Goal: Ask a question

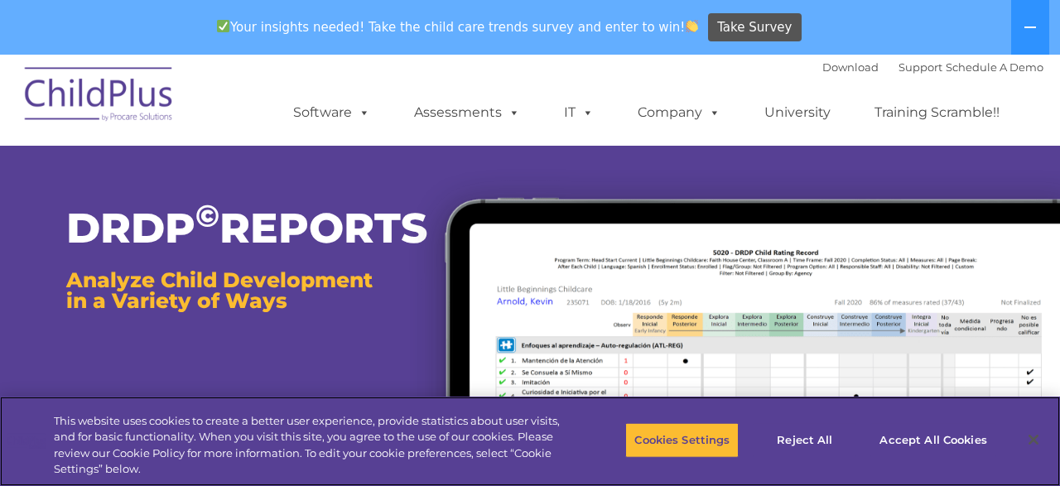
scroll to position [344, 0]
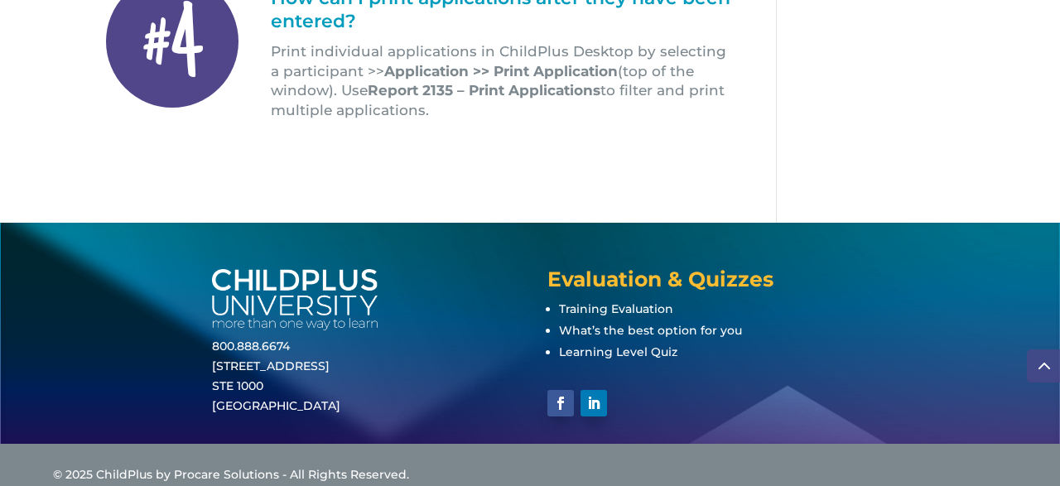
scroll to position [652, 0]
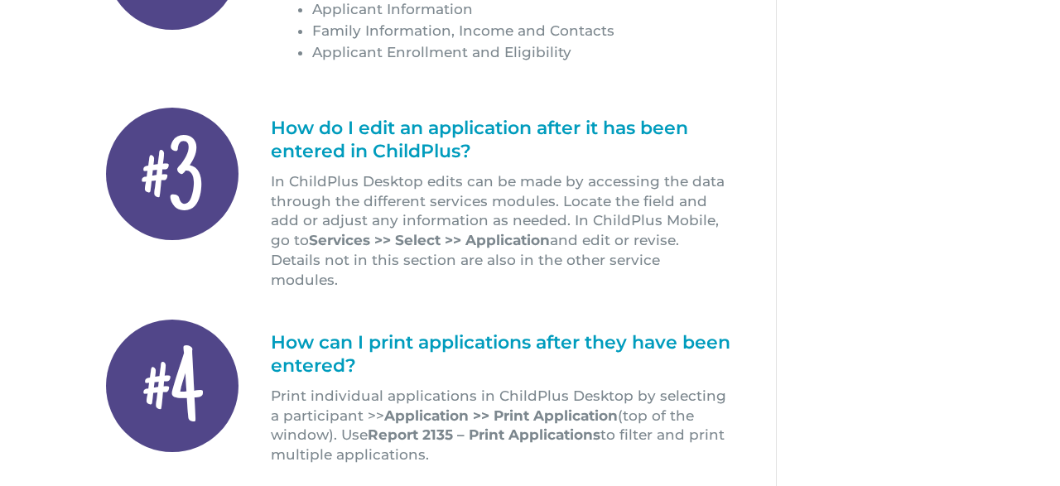
click at [526, 303] on div "#4 How can I print applications after they have been entered? Print individual …" at bounding box center [418, 390] width 624 height 175
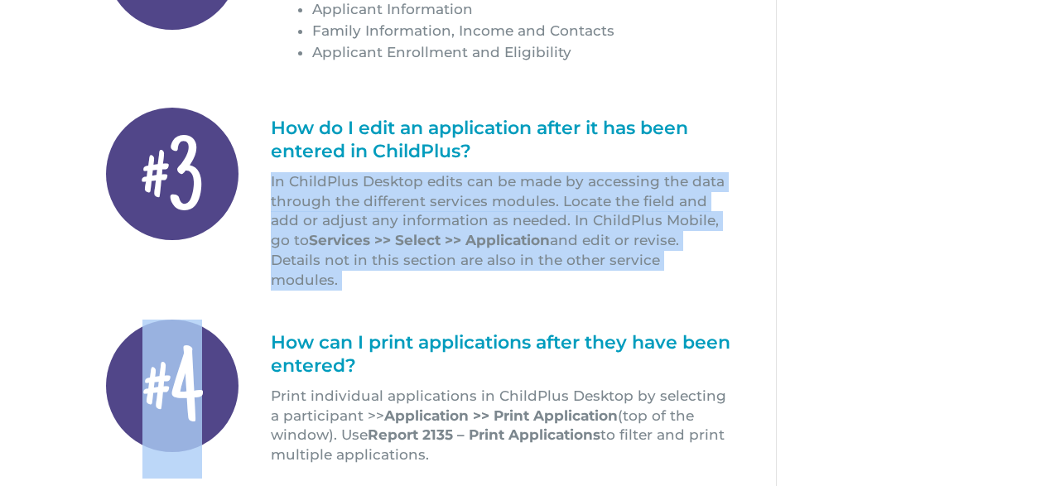
drag, startPoint x: 526, startPoint y: 291, endPoint x: 503, endPoint y: 168, distance: 124.5
click at [504, 170] on div "#1 How can our agency track applications submitted online? Online applications …" at bounding box center [418, 102] width 624 height 751
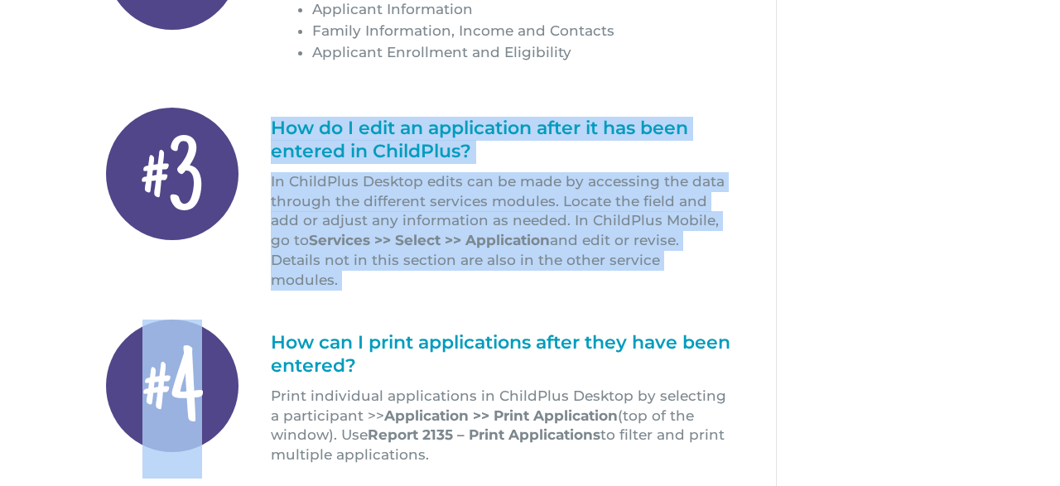
click at [503, 168] on h1 "How do I edit an application after it has been entered in ChildPlus?" at bounding box center [500, 144] width 459 height 55
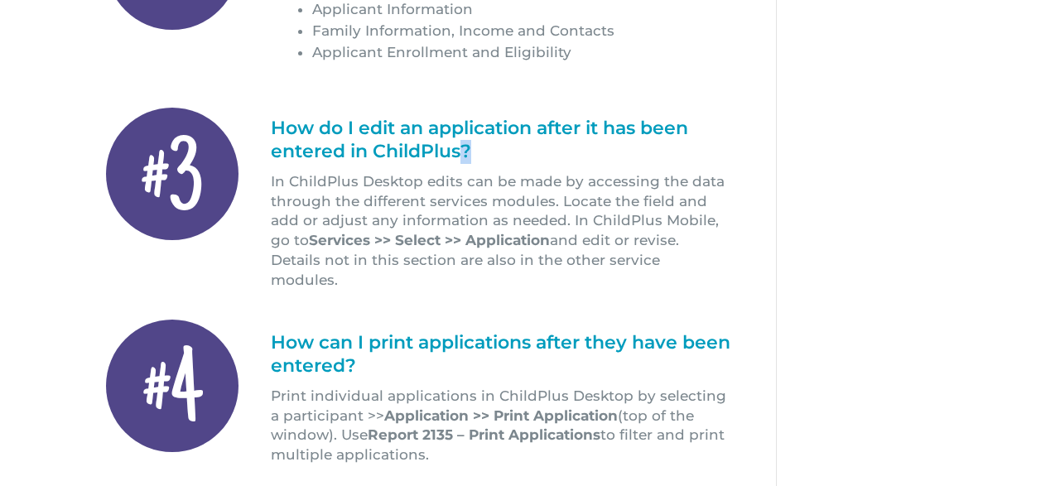
click at [503, 168] on h1 "How do I edit an application after it has been entered in ChildPlus?" at bounding box center [500, 144] width 459 height 55
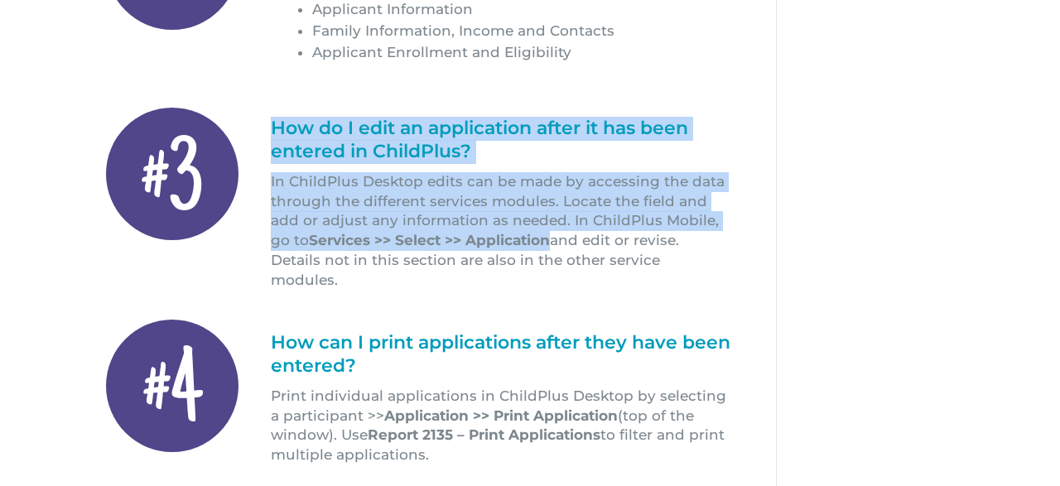
drag, startPoint x: 503, startPoint y: 168, endPoint x: 553, endPoint y: 262, distance: 106.6
click at [553, 262] on div "How do I edit an application after it has been entered in ChildPlus? In ChildPl…" at bounding box center [500, 204] width 459 height 174
click at [553, 262] on p "In ChildPlus Desktop edits can be made by accessing the data through the differ…" at bounding box center [500, 231] width 459 height 118
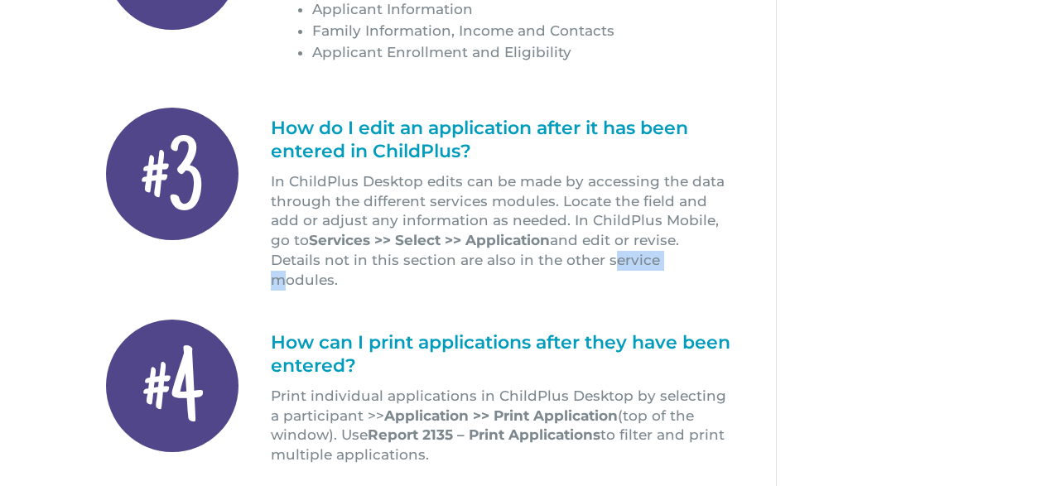
click at [553, 262] on p "In ChildPlus Desktop edits can be made by accessing the data through the differ…" at bounding box center [500, 231] width 459 height 118
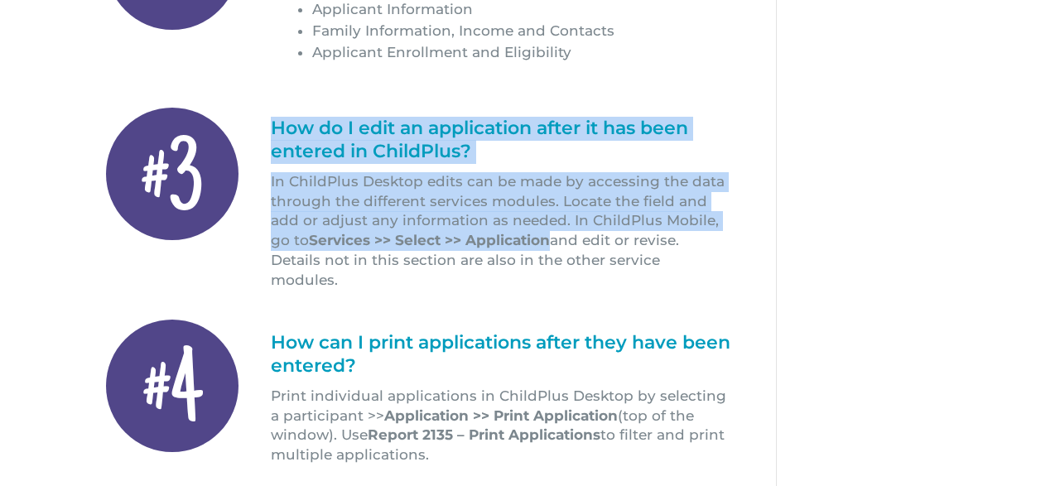
drag, startPoint x: 553, startPoint y: 262, endPoint x: 547, endPoint y: 158, distance: 104.5
click at [547, 161] on div "How do I edit an application after it has been entered in ChildPlus? In ChildPl…" at bounding box center [500, 204] width 459 height 174
click at [547, 158] on h1 "How do I edit an application after it has been entered in ChildPlus?" at bounding box center [500, 144] width 459 height 55
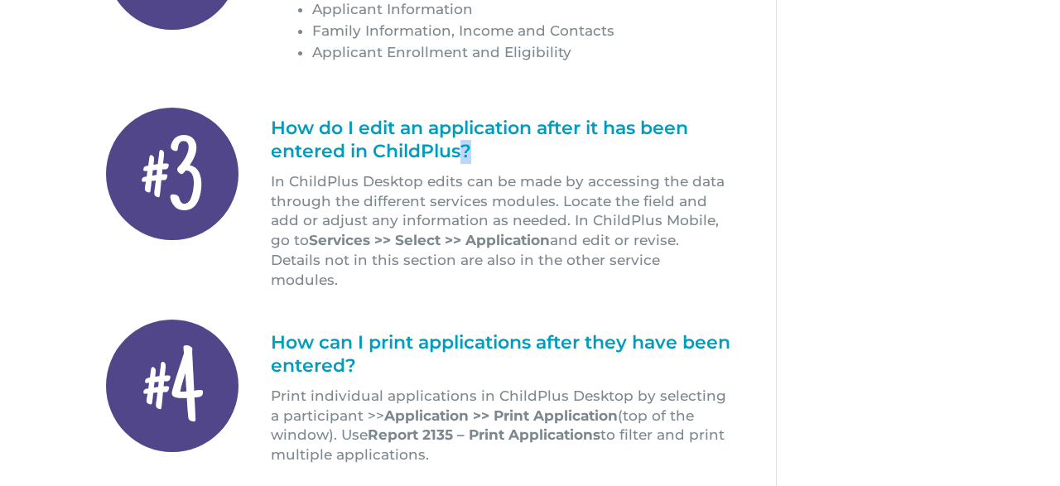
click at [547, 158] on h1 "How do I edit an application after it has been entered in ChildPlus?" at bounding box center [500, 144] width 459 height 55
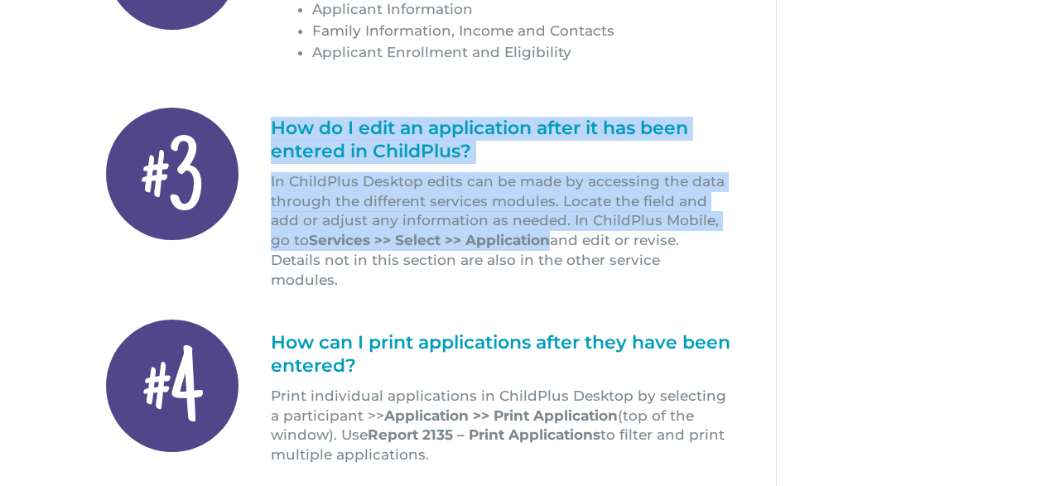
drag, startPoint x: 547, startPoint y: 158, endPoint x: 552, endPoint y: 241, distance: 82.9
click at [552, 241] on div "How do I edit an application after it has been entered in ChildPlus? In ChildPl…" at bounding box center [500, 204] width 459 height 174
click at [552, 241] on p "In ChildPlus Desktop edits can be made by accessing the data through the differ…" at bounding box center [500, 231] width 459 height 118
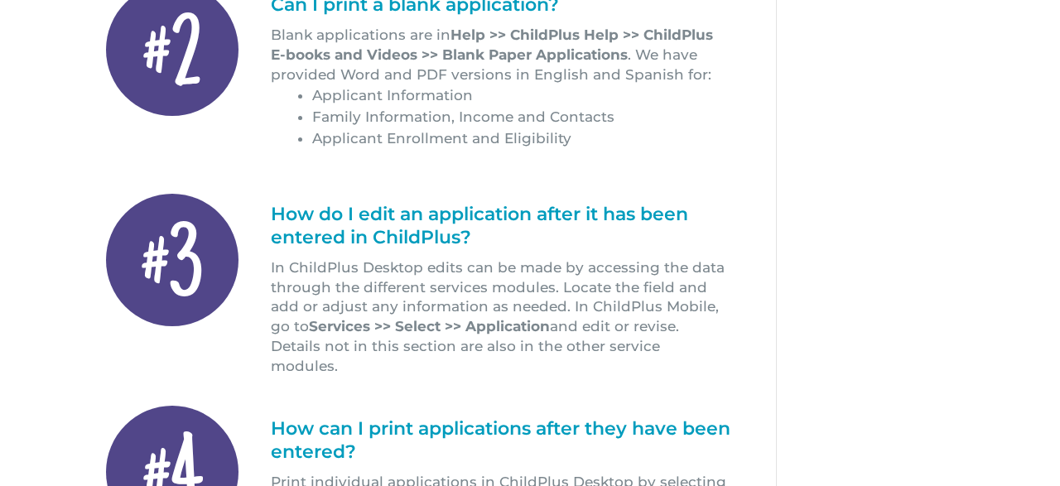
scroll to position [136, 0]
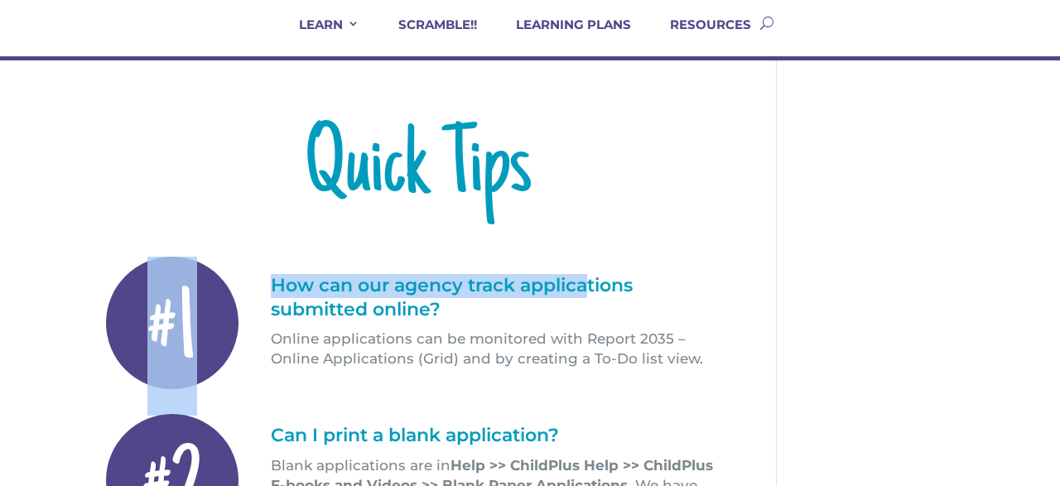
drag, startPoint x: 582, startPoint y: 247, endPoint x: 628, endPoint y: 309, distance: 77.5
click at [613, 299] on div "#1 How can our agency track applications submitted online? Online applications …" at bounding box center [418, 322] width 624 height 158
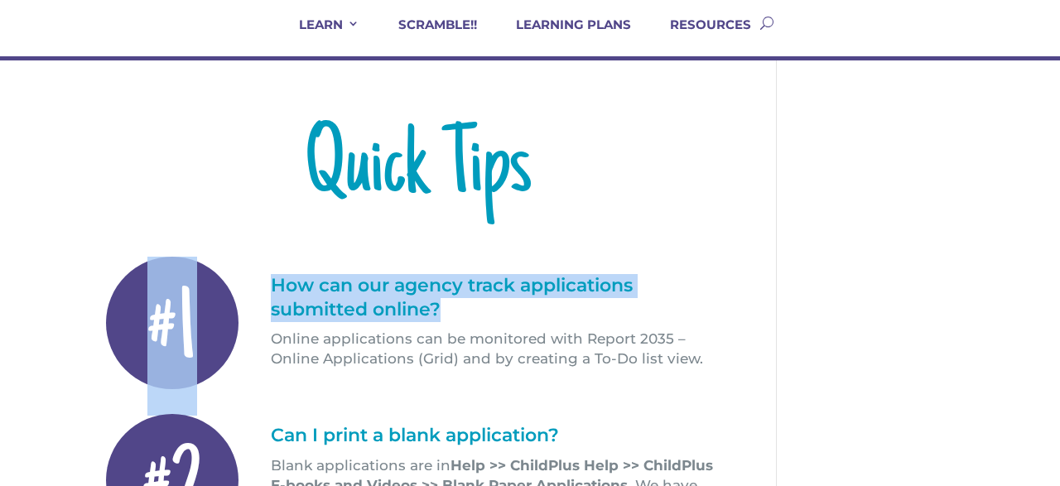
click at [632, 310] on h1 "How can our agency track applications submitted online?" at bounding box center [500, 301] width 459 height 55
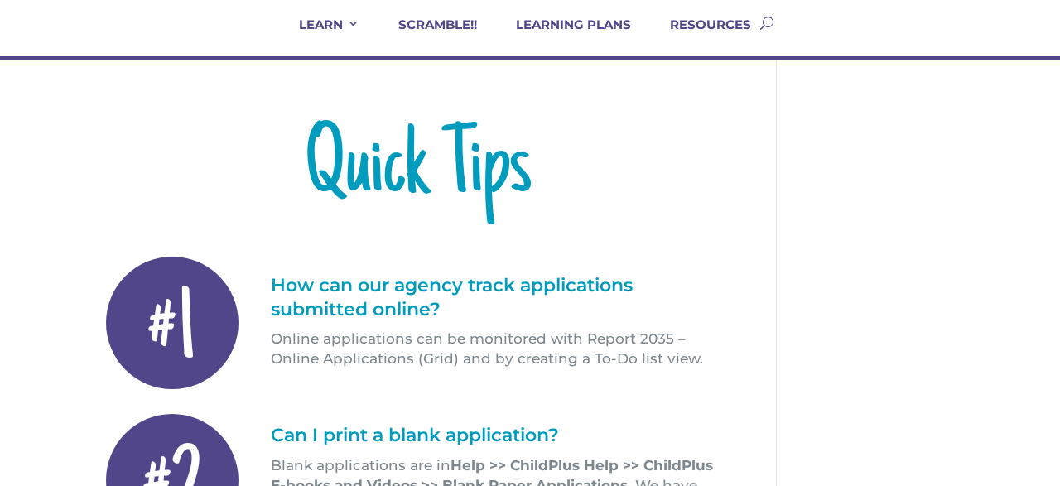
click at [317, 355] on p "Online applications can be monitored with Report 2035 – Online Applications (Gr…" at bounding box center [500, 349] width 459 height 40
click at [362, 344] on p "Online applications can be monitored with Report 2035 – Online Applications (Gr…" at bounding box center [500, 349] width 459 height 40
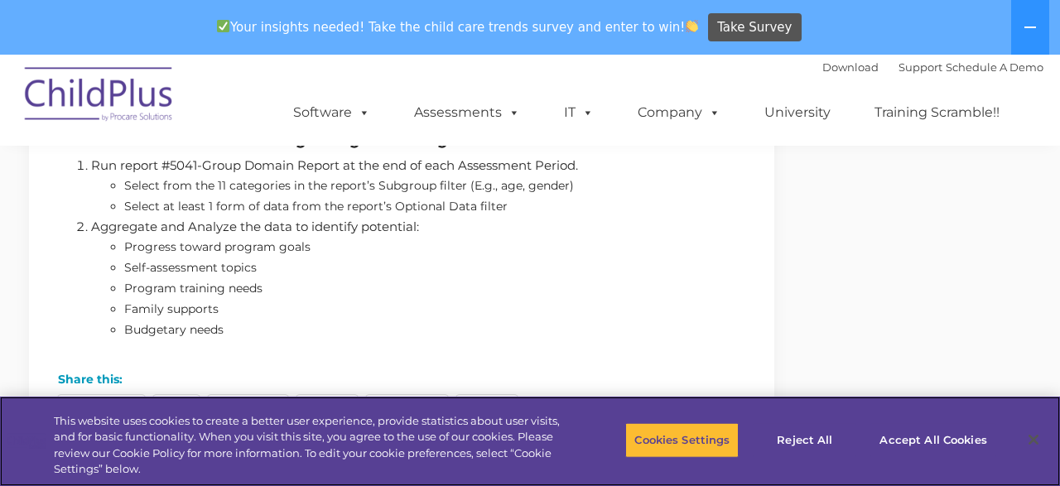
scroll to position [1033, 0]
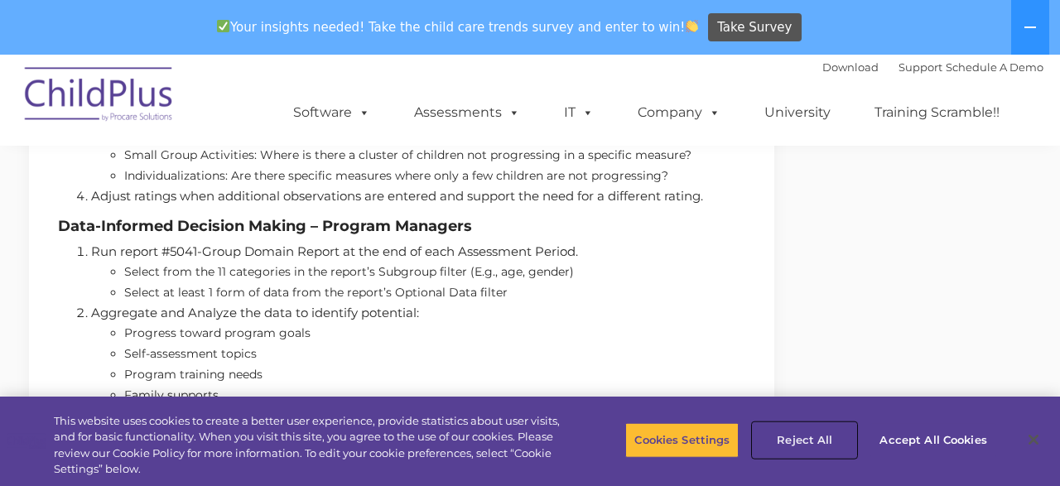
click at [794, 433] on button "Reject All" at bounding box center [803, 440] width 103 height 35
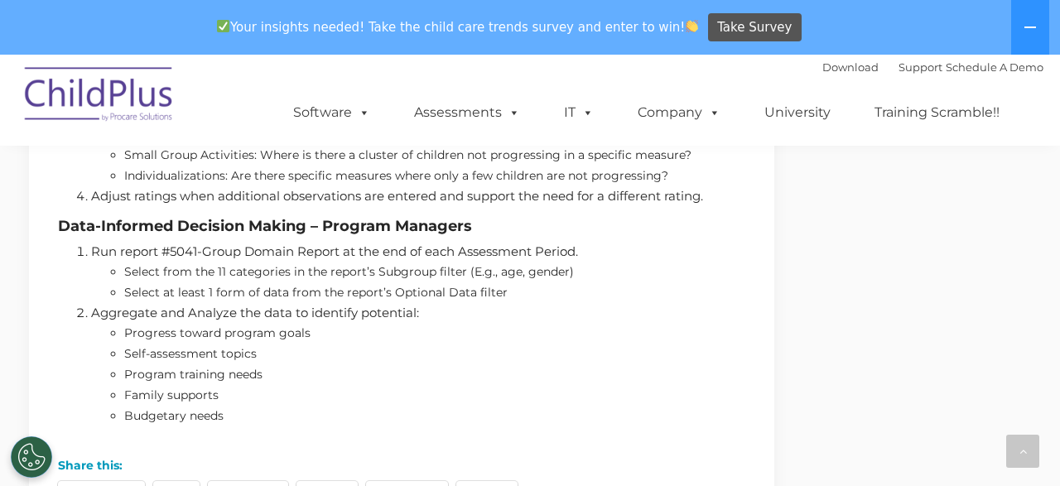
scroll to position [1119, 0]
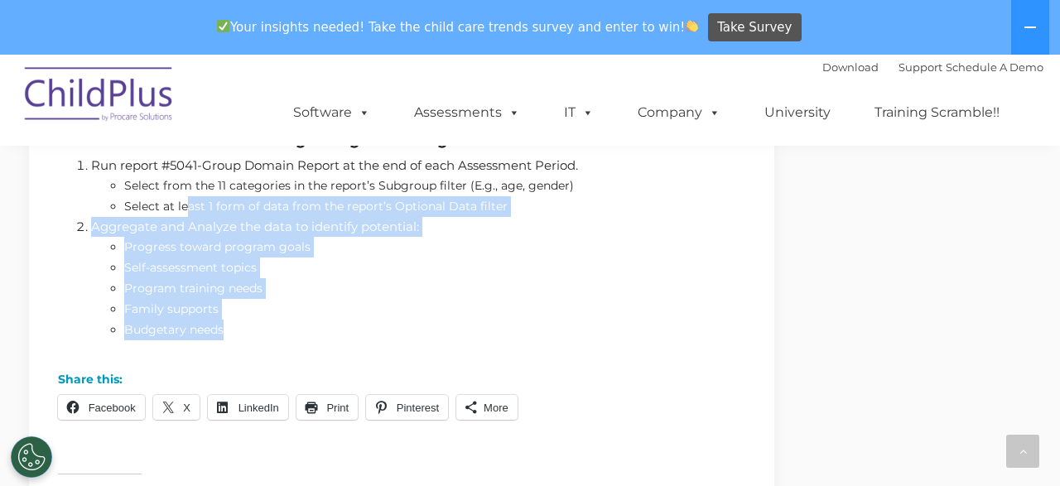
drag, startPoint x: 225, startPoint y: 339, endPoint x: 185, endPoint y: 210, distance: 134.3
click at [185, 210] on ol "Run report #5041-Group Domain Report at the end of each Assessment Period. Sele…" at bounding box center [401, 248] width 687 height 185
click at [180, 262] on li "Self-assessment topics" at bounding box center [434, 267] width 621 height 21
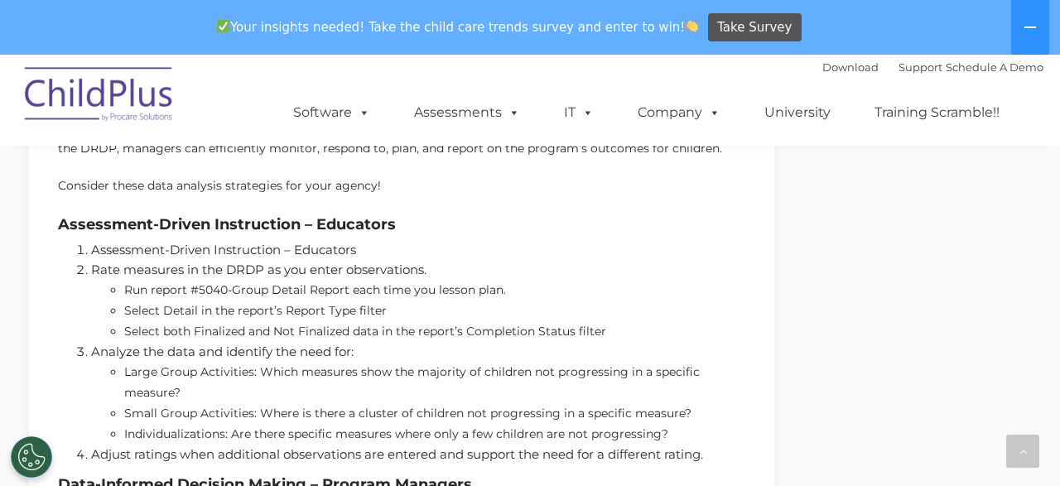
scroll to position [861, 0]
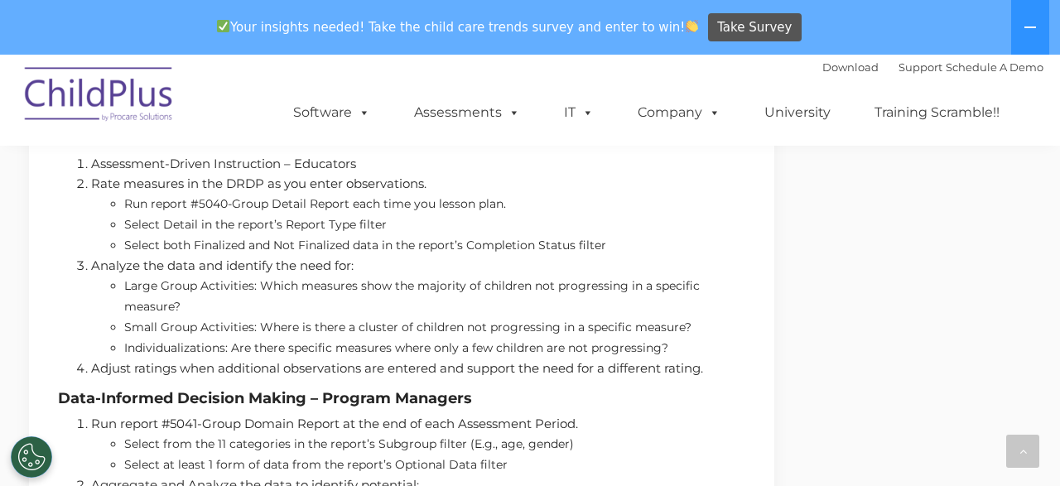
click at [200, 366] on li "Adjust ratings when additional observations are entered and support the need fo…" at bounding box center [418, 368] width 654 height 20
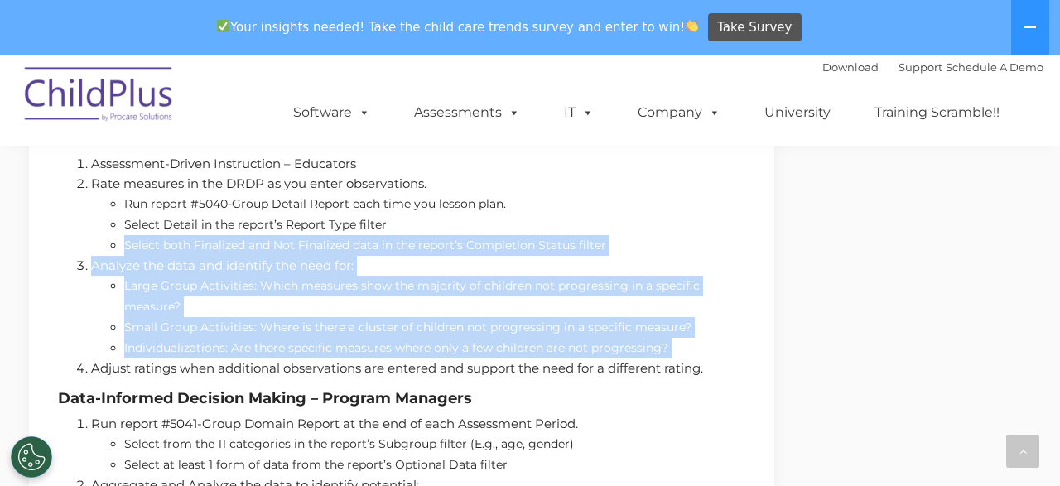
drag, startPoint x: 200, startPoint y: 366, endPoint x: 171, endPoint y: 237, distance: 132.5
click at [171, 238] on ol "Assessment-Driven Instruction – Educators Rate measures in the DRDP as you ente…" at bounding box center [401, 266] width 687 height 224
click at [170, 237] on li "Select both Finalized and Not Finalized data in the report’s Completion Status …" at bounding box center [434, 245] width 621 height 21
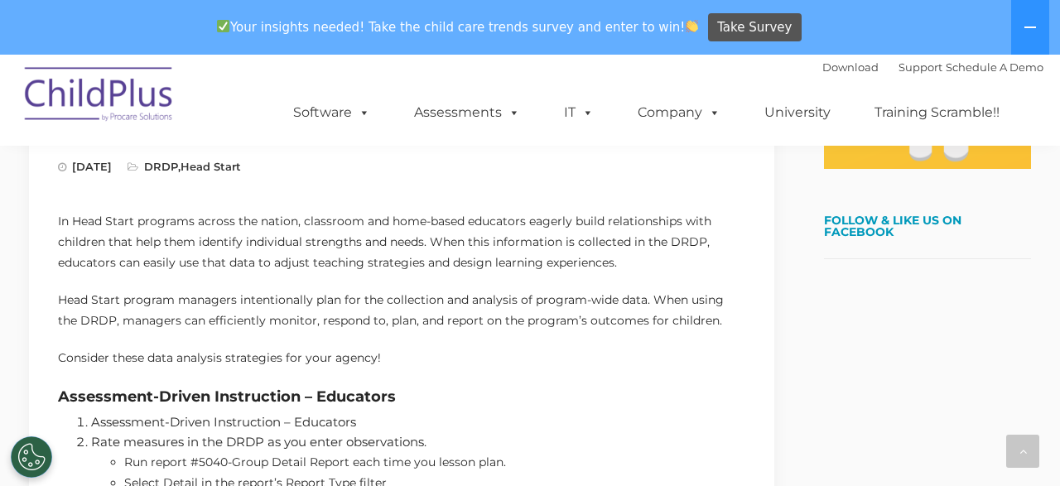
scroll to position [689, 0]
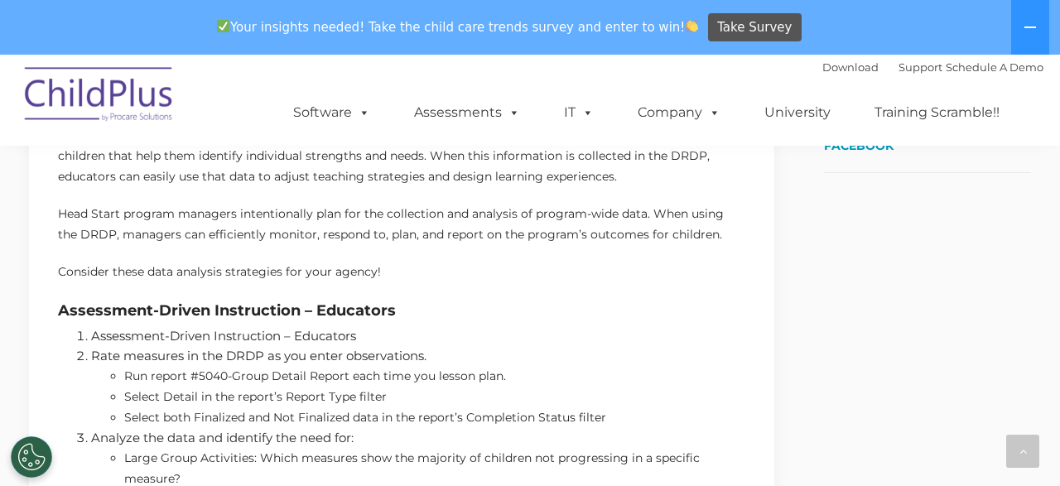
click at [219, 372] on li "Run report #5040-Group Detail Report each time you lesson plan." at bounding box center [434, 376] width 621 height 21
drag, startPoint x: 219, startPoint y: 372, endPoint x: 313, endPoint y: 374, distance: 93.6
click at [313, 374] on li "Run report #5040-Group Detail Report each time you lesson plan." at bounding box center [434, 376] width 621 height 21
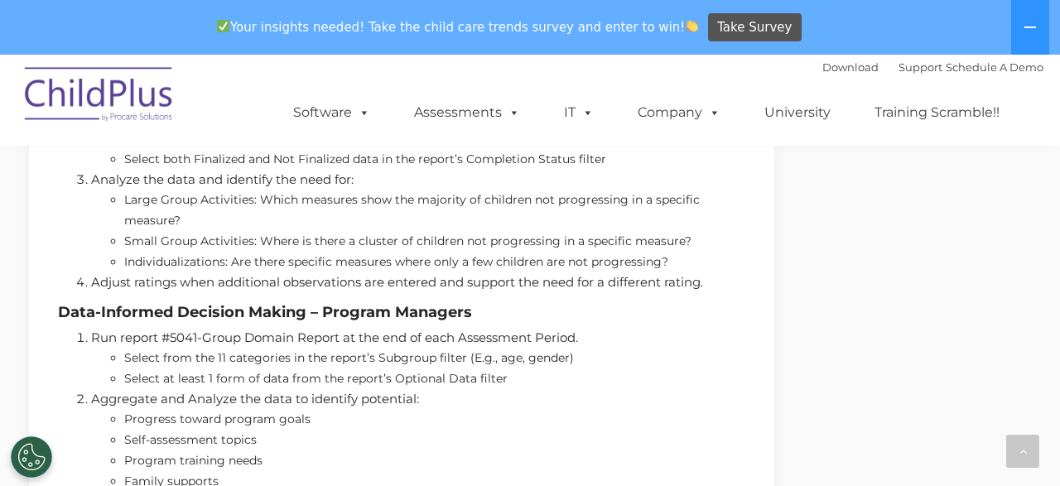
scroll to position [1033, 0]
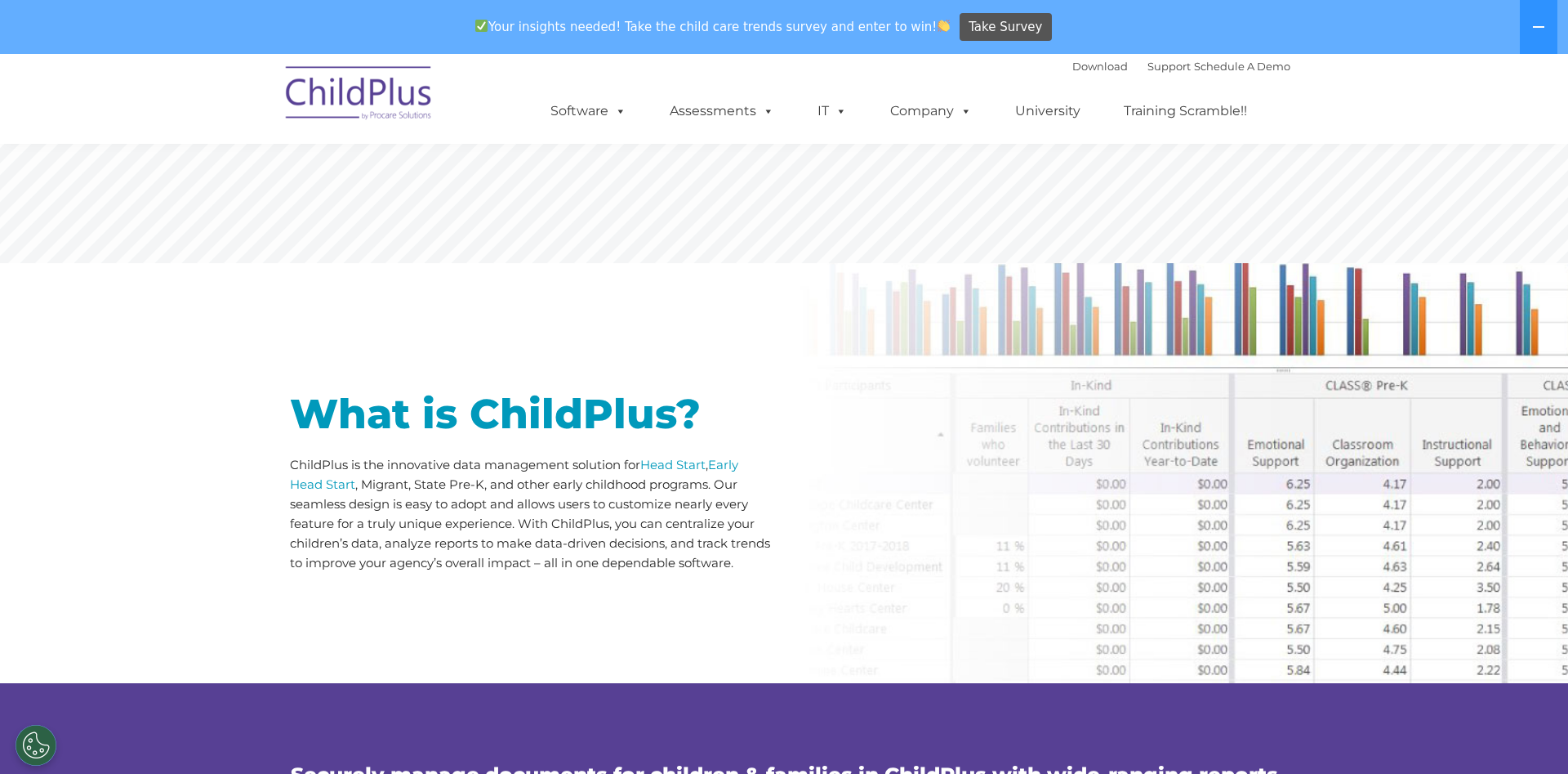
scroll to position [83, 0]
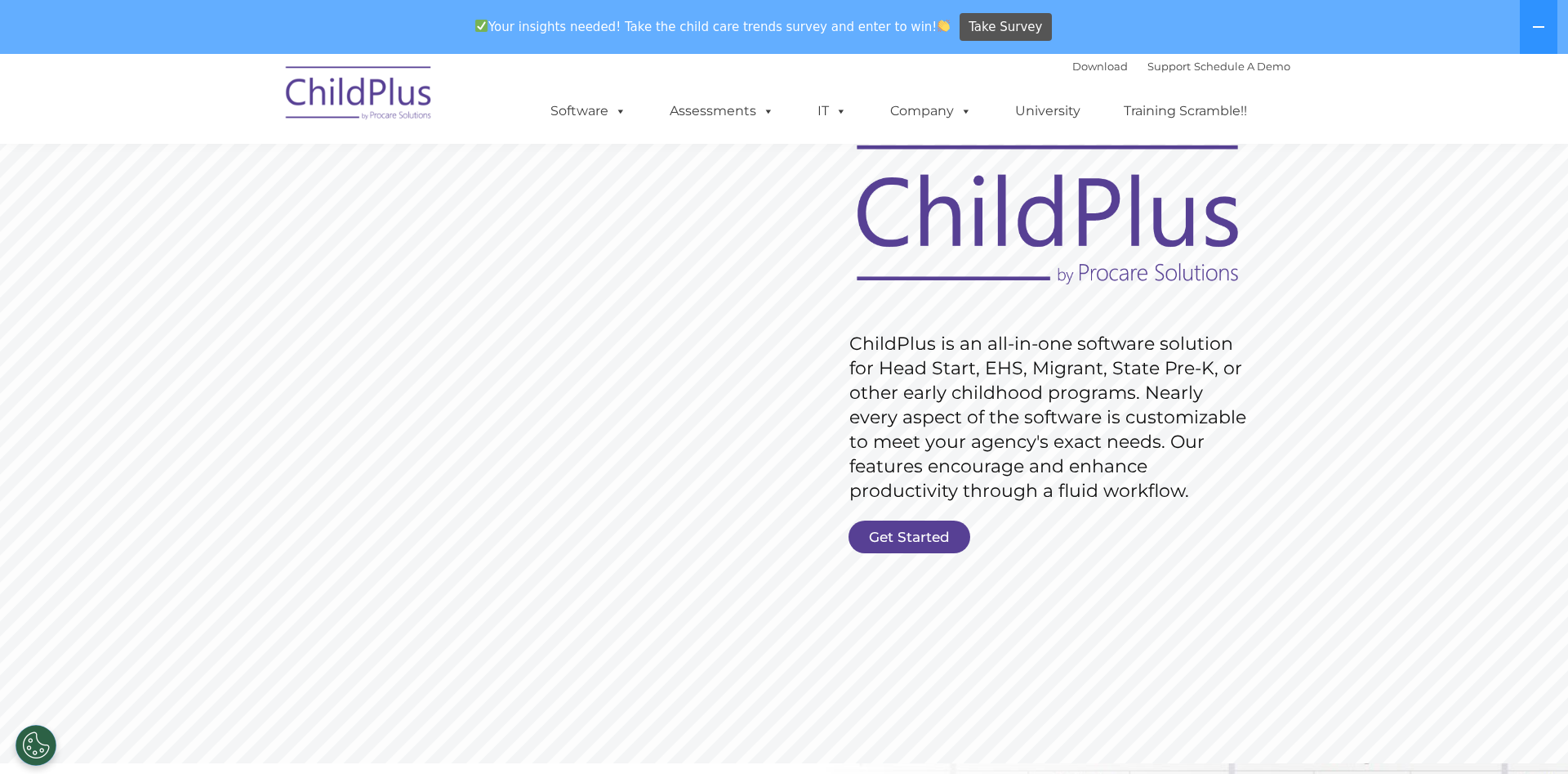
click at [905, 536] on link "Get Started" at bounding box center [909, 536] width 121 height 33
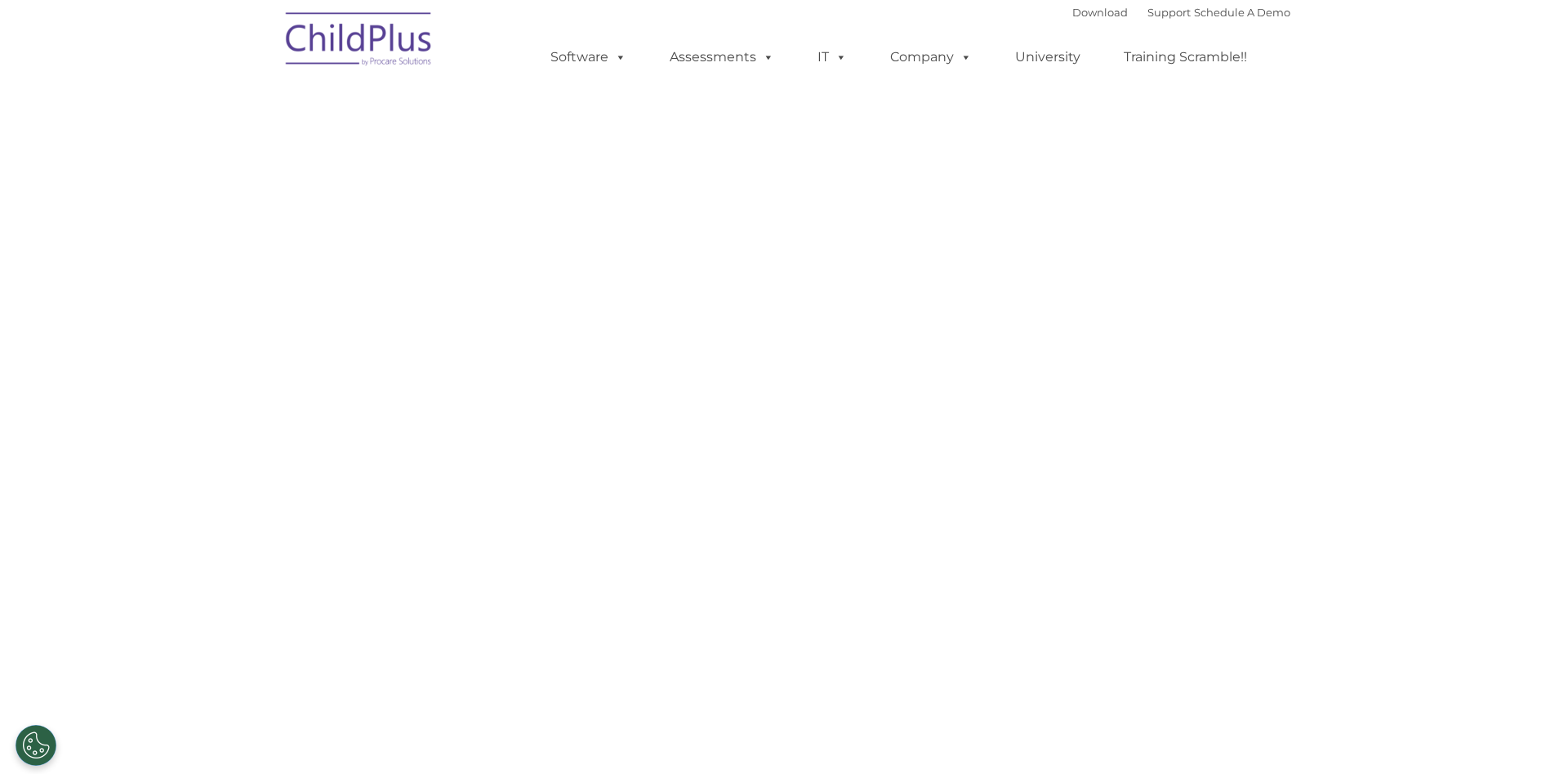
select select "MEDIUM"
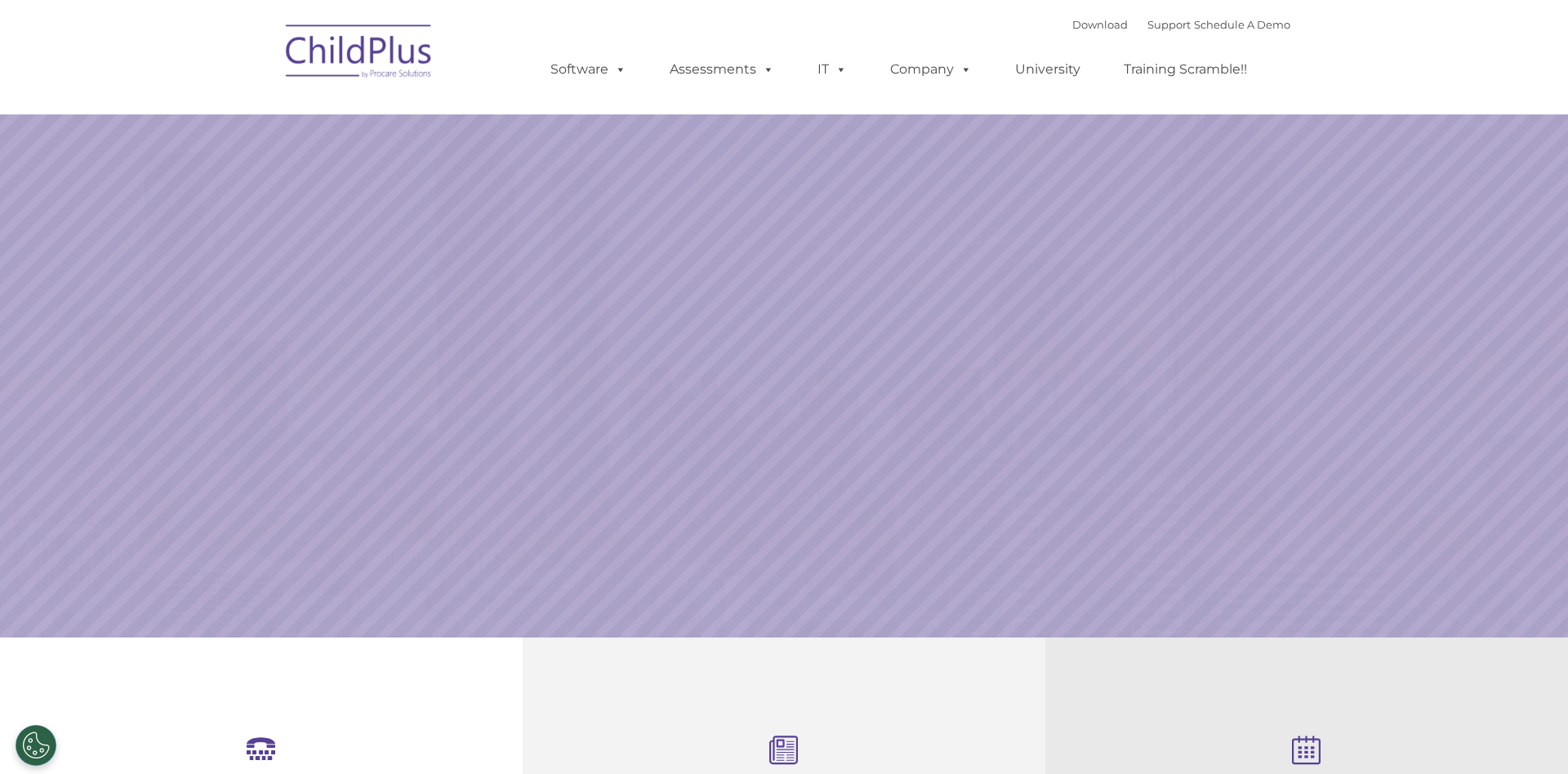
select select "MEDIUM"
type input ""
